Goal: Transaction & Acquisition: Purchase product/service

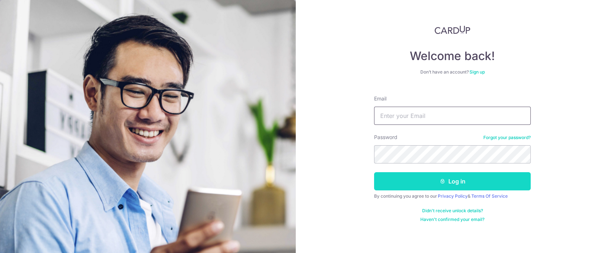
type input "evan.ong@knotz.sg"
click at [448, 183] on button "Log in" at bounding box center [452, 181] width 157 height 18
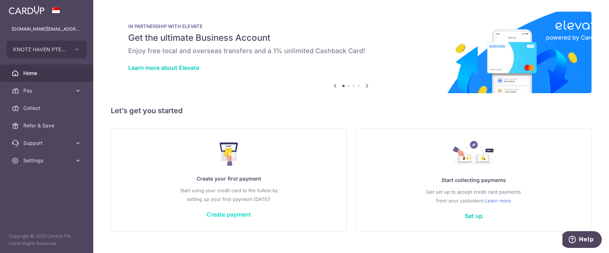
click at [220, 216] on link "Create payment" at bounding box center [228, 214] width 44 height 7
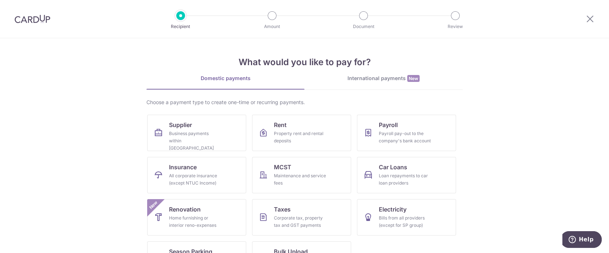
scroll to position [30, 0]
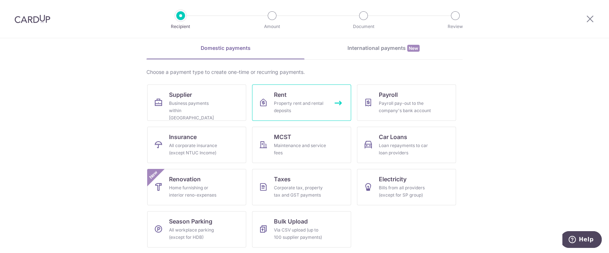
click at [298, 102] on div "Property rent and rental deposits" at bounding box center [300, 107] width 52 height 15
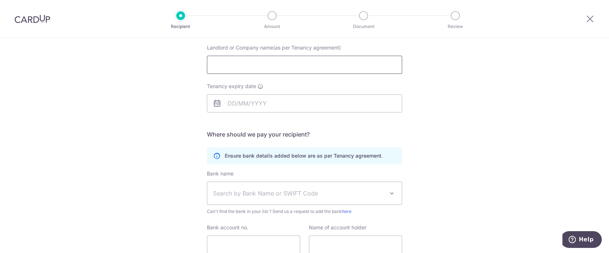
click at [311, 68] on input "Landlord or Company name(as per Tenancy agreement)" at bounding box center [304, 65] width 195 height 18
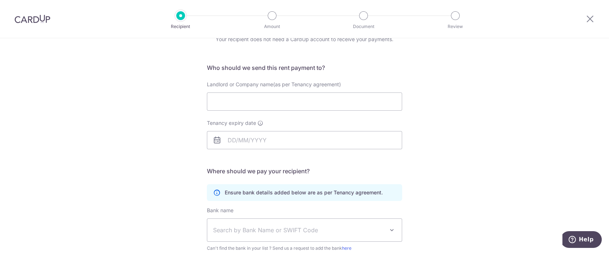
click at [128, 92] on div "Who would you like to pay? Your recipient does not need a CardUp account to rec…" at bounding box center [304, 175] width 609 height 346
click at [272, 99] on input "Landlord or Company name(as per Tenancy agreement)" at bounding box center [304, 101] width 195 height 18
paste input "THE MCST PLAN NO. 4647"
type input "THE MCST PLAN NO. 4647"
click at [257, 144] on input "Tenancy expiry date" at bounding box center [304, 140] width 195 height 18
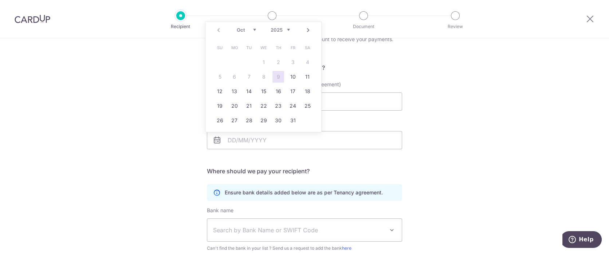
click at [119, 81] on div "Who would you like to pay? Your recipient does not need a CardUp account to rec…" at bounding box center [304, 175] width 609 height 346
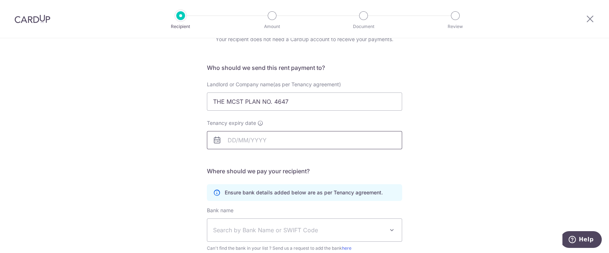
click at [236, 141] on input "Tenancy expiry date" at bounding box center [304, 140] width 195 height 18
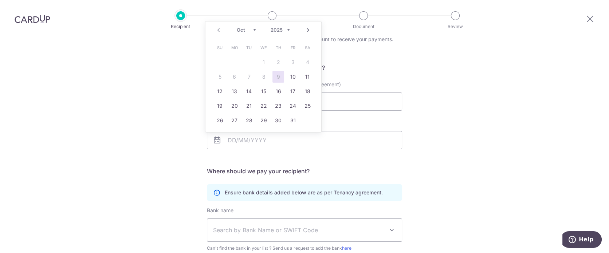
click at [285, 31] on select "2025 2026 2027 2028 2029 2030 2031 2032 2033 2034 2035" at bounding box center [279, 30] width 19 height 6
click at [249, 32] on select "Jan Feb Mar Apr May Jun Jul Aug Sep Oct Nov Dec" at bounding box center [246, 30] width 19 height 6
click at [236, 92] on link "15" at bounding box center [235, 92] width 12 height 12
type input "15/06/2026"
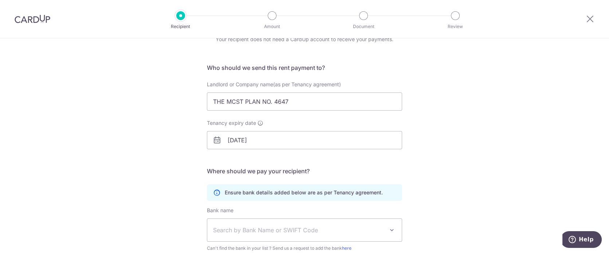
click at [150, 118] on div "Who would you like to pay? Your recipient does not need a CardUp account to rec…" at bounding box center [304, 175] width 609 height 346
click at [163, 99] on div "Who would you like to pay? Your recipient does not need a CardUp account to rec…" at bounding box center [304, 175] width 609 height 346
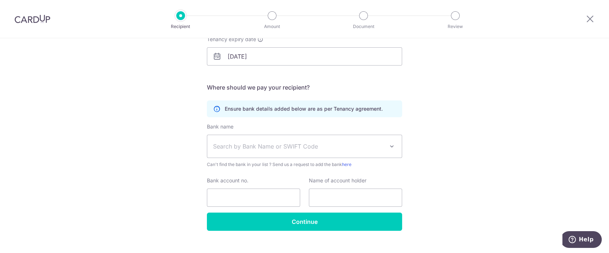
scroll to position [132, 0]
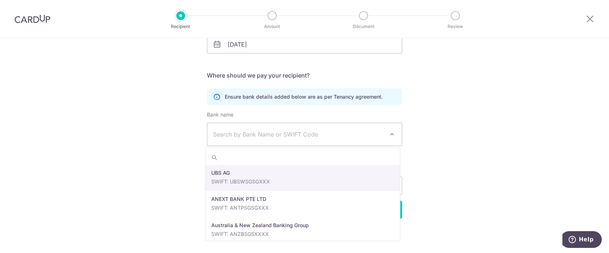
click at [312, 133] on span "Search by Bank Name or SWIFT Code" at bounding box center [298, 134] width 171 height 9
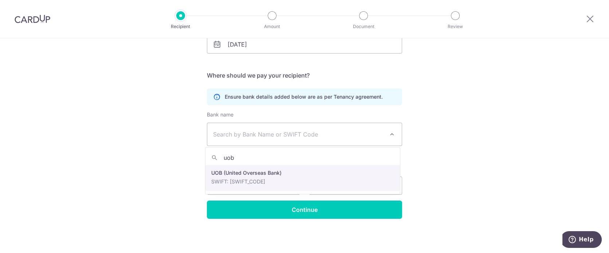
type input "uob"
select select "18"
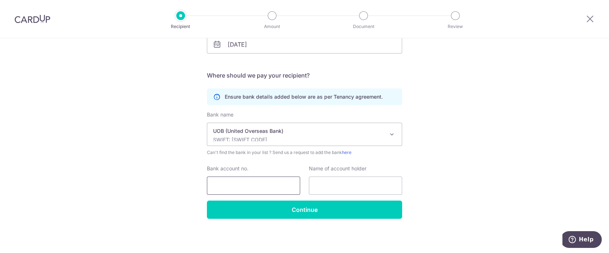
click at [249, 183] on input "Bank account no." at bounding box center [253, 186] width 93 height 18
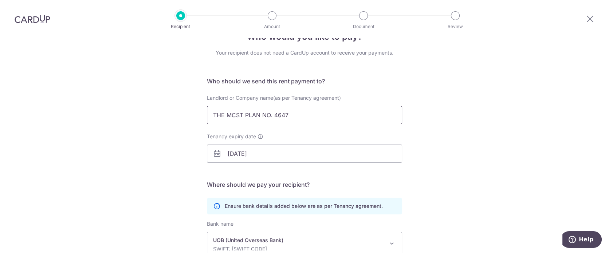
drag, startPoint x: 295, startPoint y: 114, endPoint x: 152, endPoint y: 116, distance: 143.1
click at [152, 116] on div "Who would you like to pay? Your recipient does not need a CardUp account to rec…" at bounding box center [304, 189] width 609 height 346
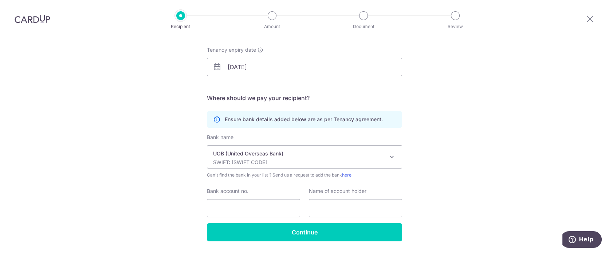
scroll to position [132, 0]
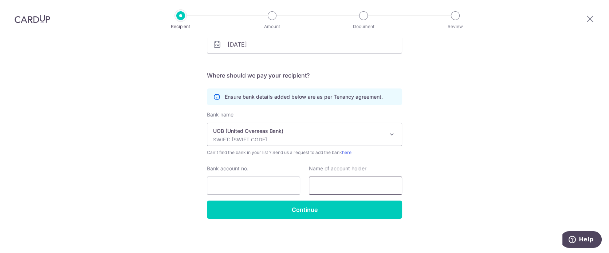
click at [328, 179] on input "text" at bounding box center [355, 186] width 93 height 18
paste input "THE MCST PLAN NO. 4647"
type input "THE MCST PLAN NO. 4647"
drag, startPoint x: 263, startPoint y: 189, endPoint x: 260, endPoint y: 184, distance: 5.9
click at [263, 189] on input "Bank account no." at bounding box center [253, 186] width 93 height 18
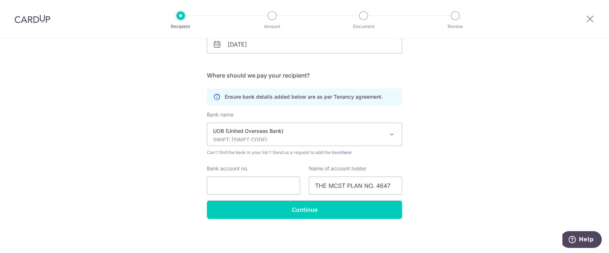
click at [124, 149] on div "Who would you like to pay? Your recipient does not need a CardUp account to rec…" at bounding box center [304, 79] width 609 height 346
click at [230, 187] on input "Bank account no." at bounding box center [253, 186] width 93 height 18
paste input "3583226875"
type input "3583226875"
click at [177, 169] on div "Who would you like to pay? Your recipient does not need a CardUp account to rec…" at bounding box center [304, 79] width 609 height 346
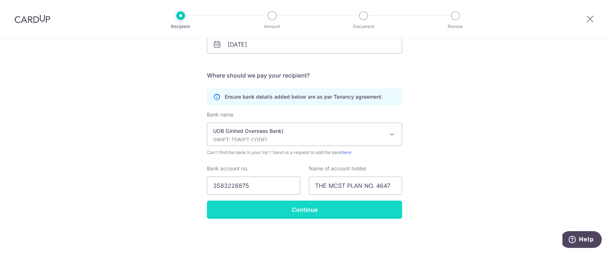
click at [318, 211] on input "Continue" at bounding box center [304, 210] width 195 height 18
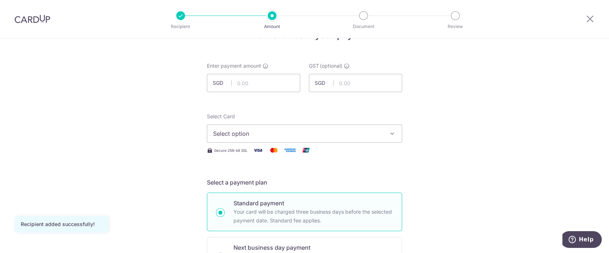
scroll to position [36, 0]
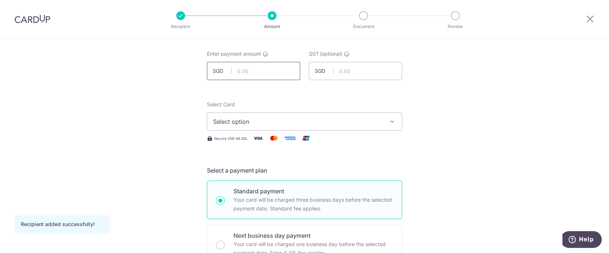
click at [266, 74] on input "text" at bounding box center [253, 71] width 93 height 18
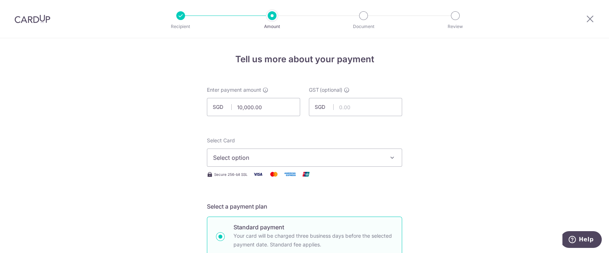
click at [378, 88] on div "GST (optional) SGD" at bounding box center [355, 101] width 93 height 30
drag, startPoint x: 278, startPoint y: 103, endPoint x: 189, endPoint y: 106, distance: 89.2
type input "10,000.00"
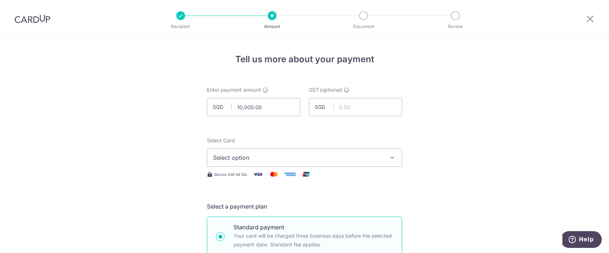
click at [361, 157] on span "Select option" at bounding box center [298, 157] width 170 height 9
click at [362, 111] on input "text" at bounding box center [355, 107] width 93 height 18
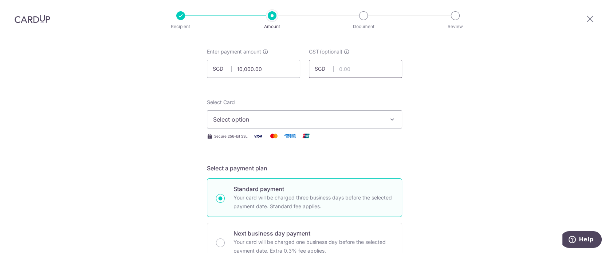
scroll to position [109, 0]
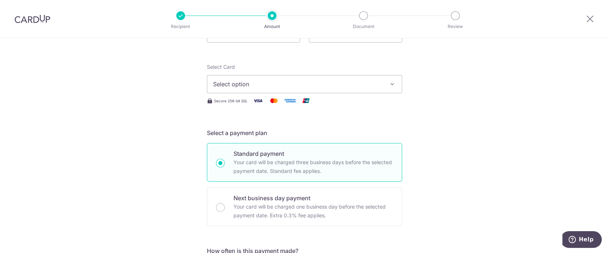
scroll to position [36, 0]
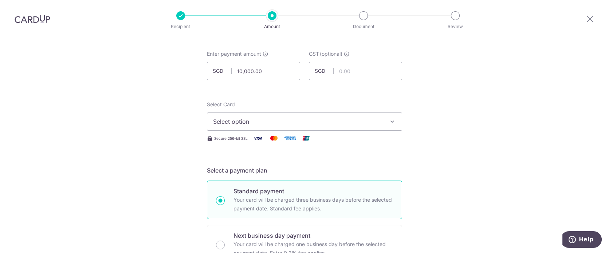
click at [351, 116] on button "Select option" at bounding box center [304, 121] width 195 height 18
click at [293, 144] on span "Add credit card" at bounding box center [311, 141] width 170 height 7
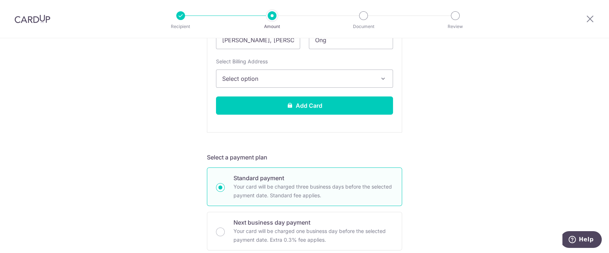
scroll to position [182, 0]
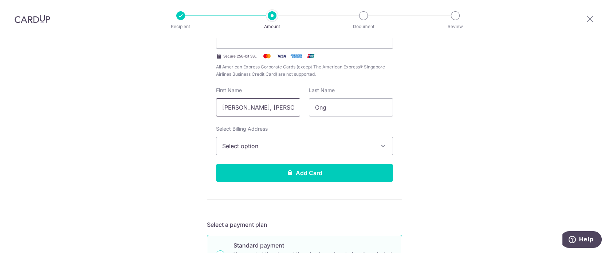
drag, startPoint x: 255, startPoint y: 109, endPoint x: 181, endPoint y: 112, distance: 75.0
type input "[PERSON_NAME]"
click at [353, 147] on span "Select option" at bounding box center [297, 146] width 151 height 9
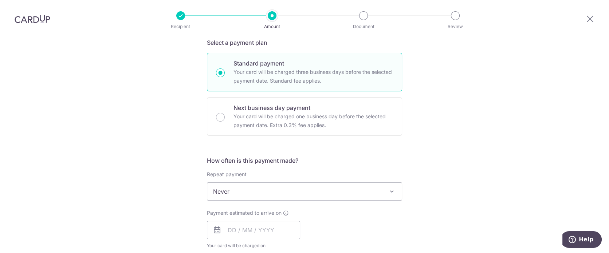
scroll to position [437, 0]
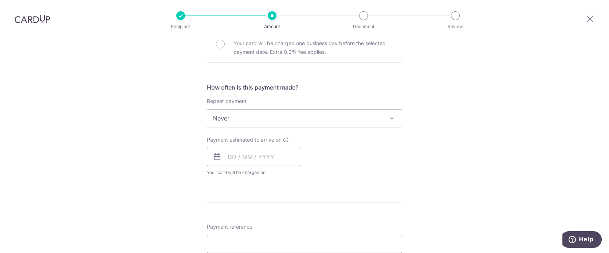
click at [345, 109] on span "Never" at bounding box center [304, 118] width 195 height 18
click at [460, 124] on div "Tell us more about your payment Enter payment amount SGD 10,000.00 10000.00 GST…" at bounding box center [304, 54] width 609 height 907
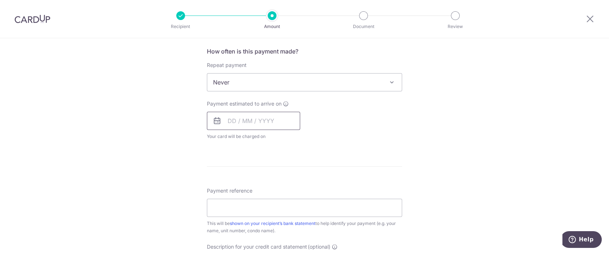
click at [251, 121] on input "text" at bounding box center [253, 121] width 93 height 18
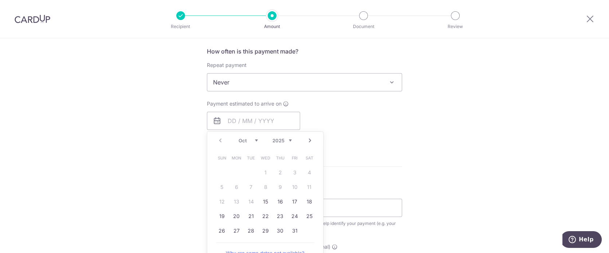
click at [439, 118] on div "Tell us more about your payment Enter payment amount SGD 10,000.00 10000.00 GST…" at bounding box center [304, 18] width 609 height 907
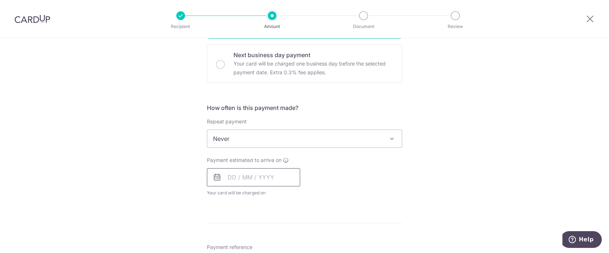
scroll to position [437, 0]
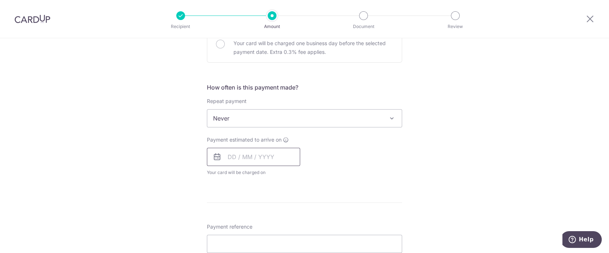
click at [263, 161] on input "text" at bounding box center [253, 157] width 93 height 18
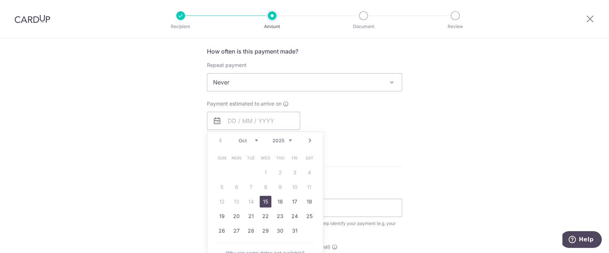
click at [161, 142] on div "Tell us more about your payment Enter payment amount SGD 10,000.00 10000.00 GST…" at bounding box center [304, 18] width 609 height 907
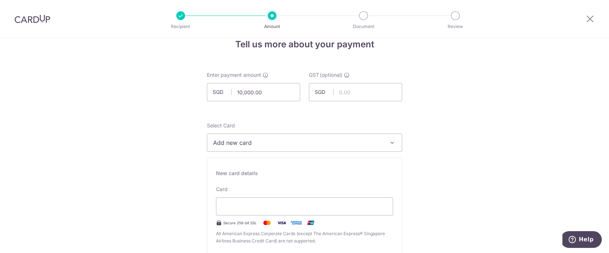
scroll to position [0, 0]
